Goal: Navigation & Orientation: Find specific page/section

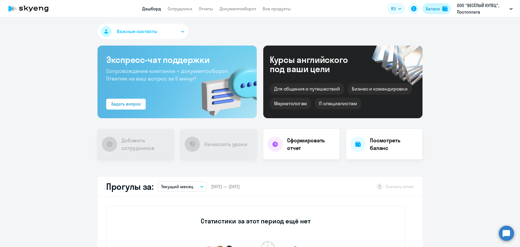
click at [442, 6] on button "Баланс" at bounding box center [437, 8] width 28 height 11
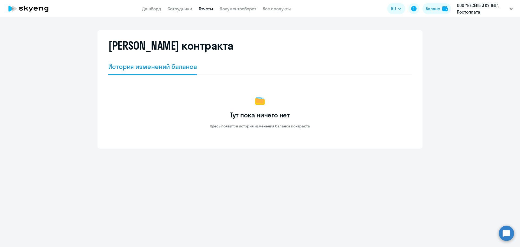
click at [208, 6] on link "Отчеты" at bounding box center [206, 8] width 14 height 5
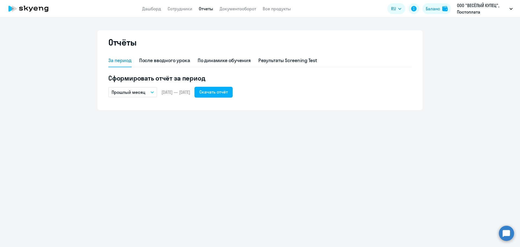
click at [177, 12] on app-header "Дашборд Сотрудники Отчеты Документооборот Все продукты Дашборд Сотрудники Отчет…" at bounding box center [260, 8] width 520 height 17
click at [177, 9] on link "Сотрудники" at bounding box center [180, 8] width 25 height 5
